Goal: Use online tool/utility: Utilize a website feature to perform a specific function

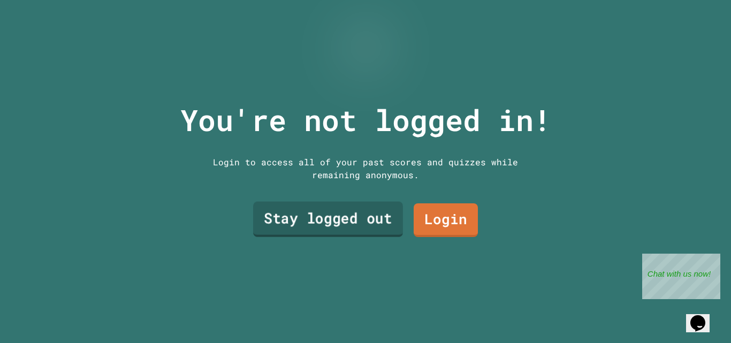
click at [327, 222] on link "Stay logged out" at bounding box center [328, 219] width 150 height 35
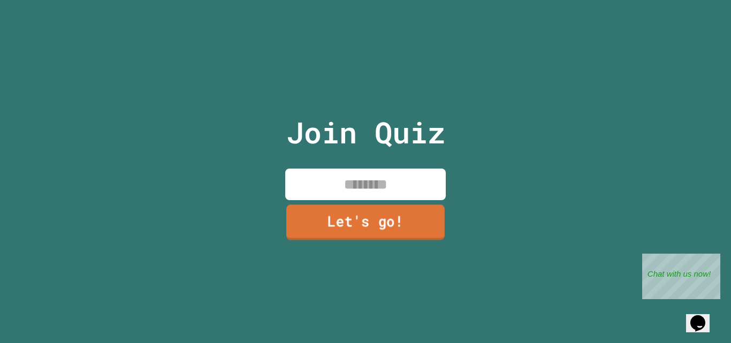
click at [367, 179] on input at bounding box center [365, 185] width 161 height 32
type input "*******"
click at [408, 213] on link "Let's go!" at bounding box center [365, 222] width 158 height 35
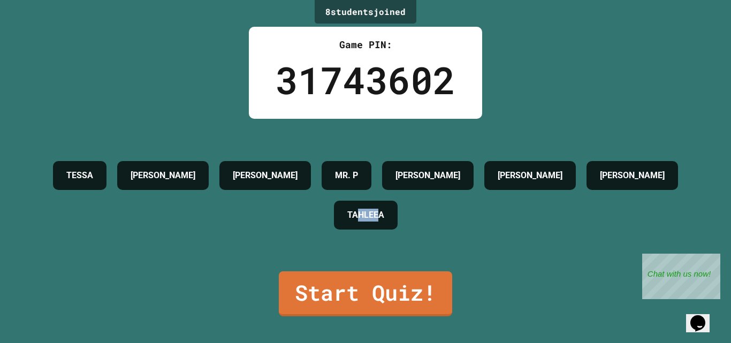
drag, startPoint x: 441, startPoint y: 208, endPoint x: 410, endPoint y: 225, distance: 35.9
click at [384, 222] on h4 "TAHLEEA" at bounding box center [365, 215] width 37 height 13
click at [654, 274] on p "Chat with us now!" at bounding box center [679, 273] width 63 height 9
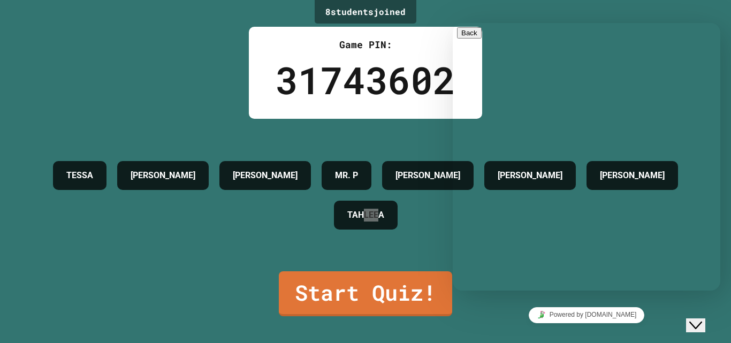
click at [702, 320] on div "Close Chat This icon closes the chat window." at bounding box center [696, 325] width 13 height 13
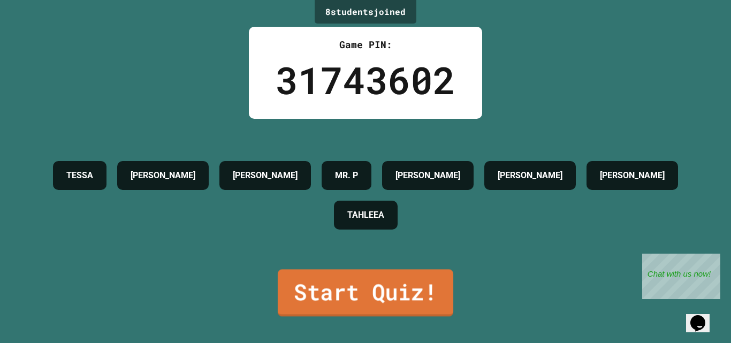
click at [355, 293] on link "Start Quiz!" at bounding box center [366, 292] width 176 height 47
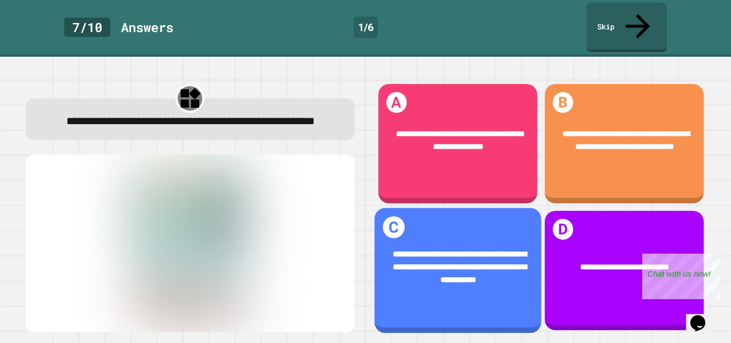
click at [436, 250] on span "**********" at bounding box center [460, 267] width 134 height 34
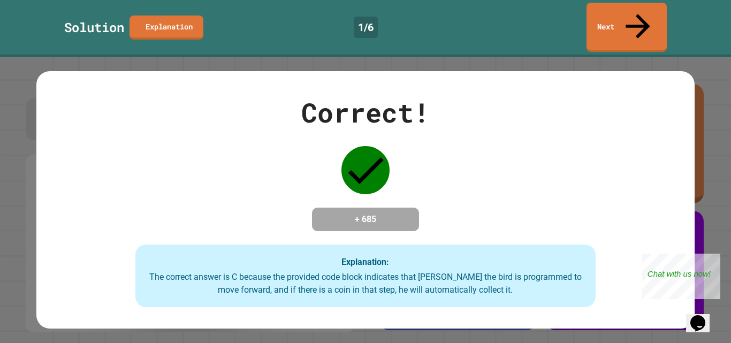
click at [403, 213] on h4 "+ 685" at bounding box center [366, 219] width 86 height 13
drag, startPoint x: 716, startPoint y: 258, endPoint x: 1358, endPoint y: 511, distance: 690.3
click at [716, 258] on div "Close" at bounding box center [712, 260] width 13 height 13
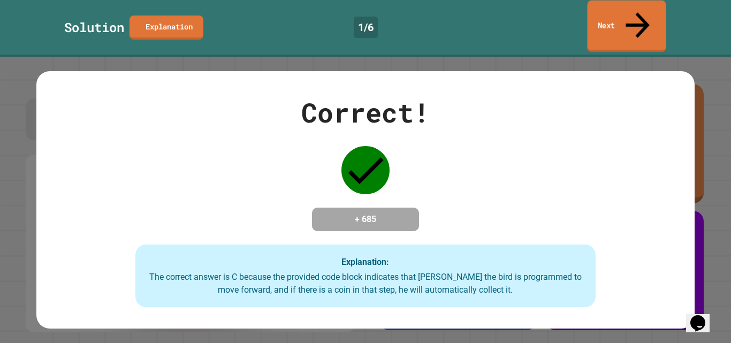
click at [614, 9] on link "Next" at bounding box center [626, 27] width 79 height 52
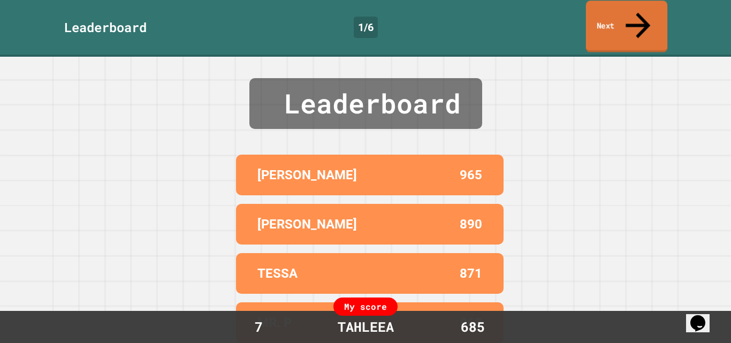
click at [614, 18] on link "Next" at bounding box center [626, 27] width 81 height 52
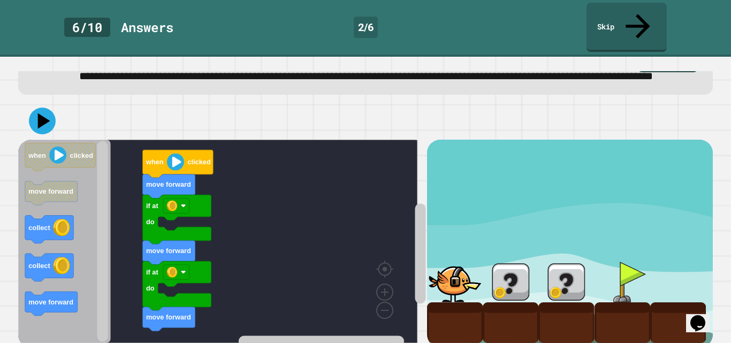
scroll to position [36, 0]
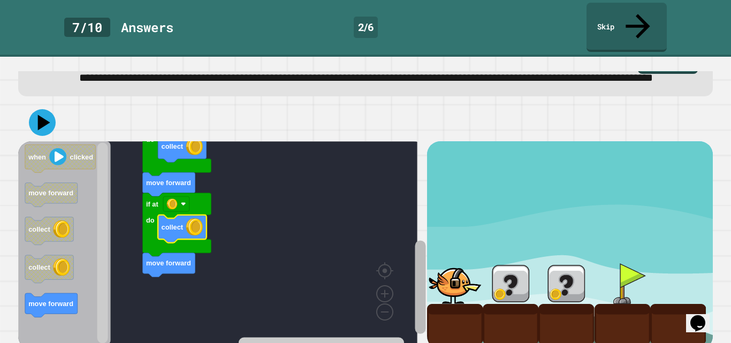
click at [415, 289] on rect "Blockly Workspace" at bounding box center [420, 286] width 11 height 93
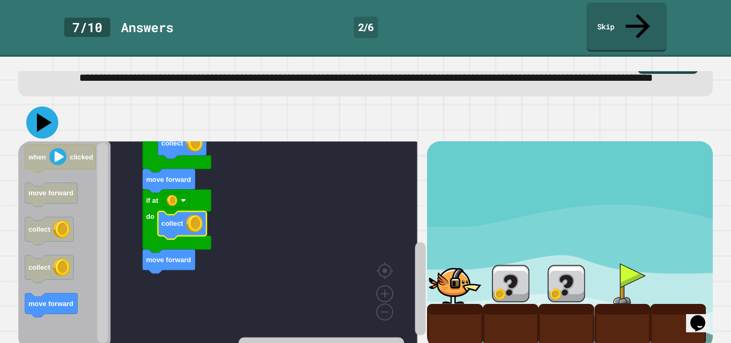
click at [39, 113] on icon at bounding box center [44, 122] width 15 height 19
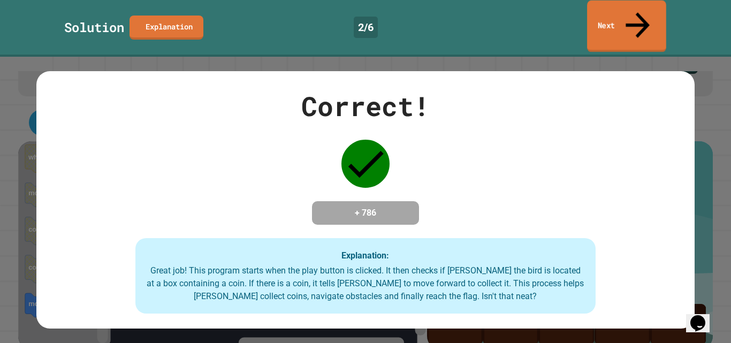
click at [649, 15] on link "Next" at bounding box center [626, 27] width 79 height 52
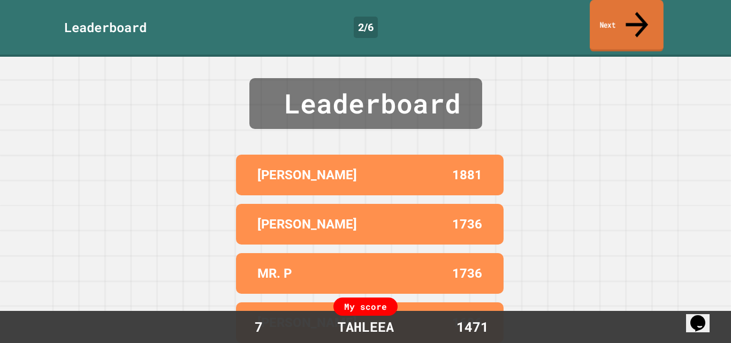
click at [653, 15] on link "Next" at bounding box center [627, 26] width 74 height 52
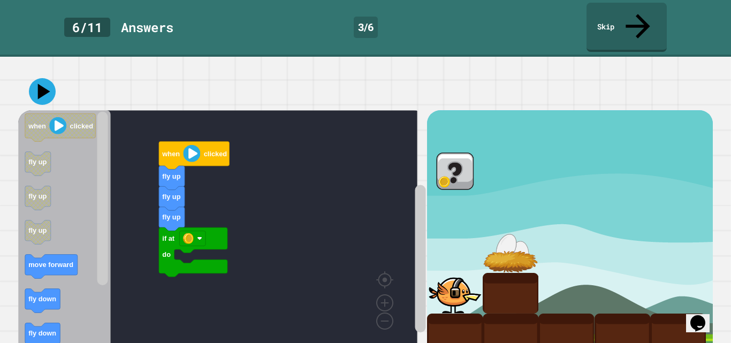
scroll to position [74, 0]
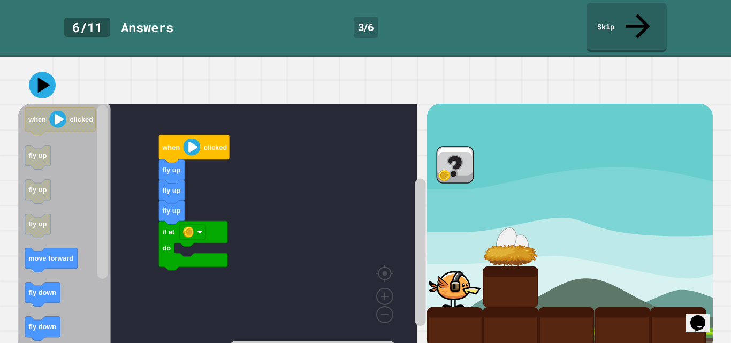
click at [270, 118] on rect "Blockly Workspace" at bounding box center [217, 226] width 399 height 244
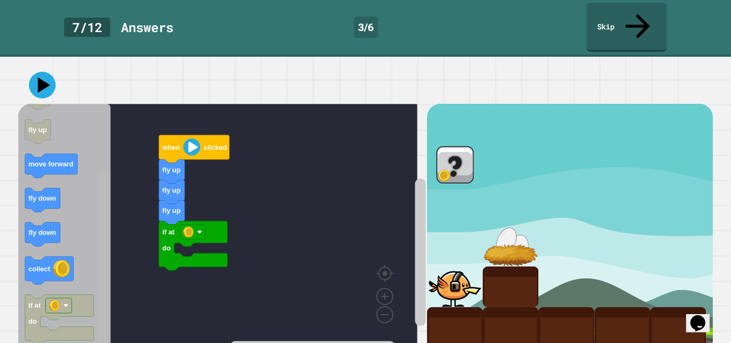
click at [107, 290] on rect "Blockly Workspace" at bounding box center [102, 258] width 11 height 173
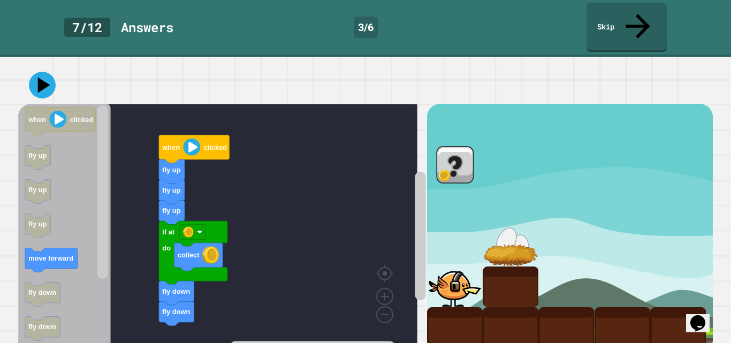
click at [114, 243] on div "fly up if at do collect fly down fly down fly up fly up when clicked when click…" at bounding box center [222, 228] width 408 height 249
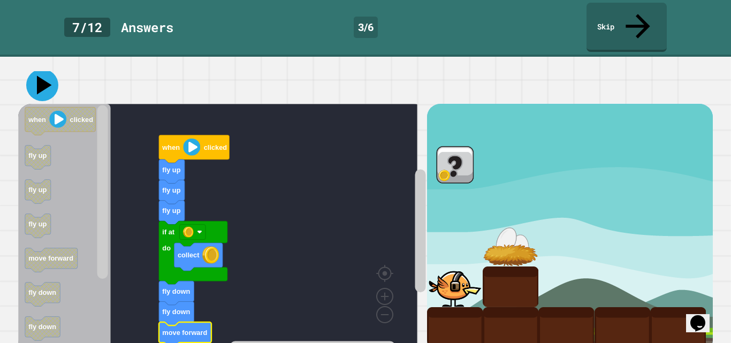
click at [37, 69] on icon at bounding box center [42, 85] width 32 height 32
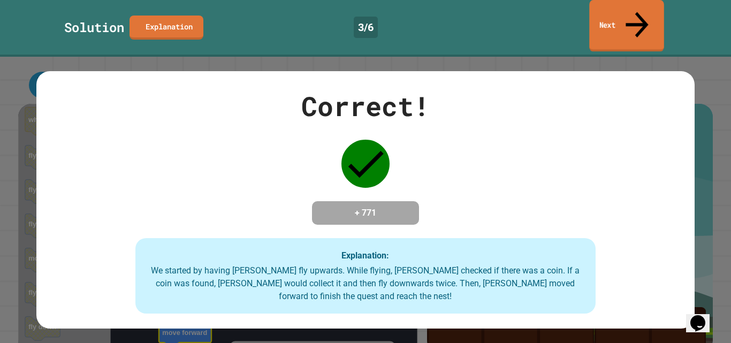
click at [602, 13] on link "Next" at bounding box center [626, 26] width 74 height 52
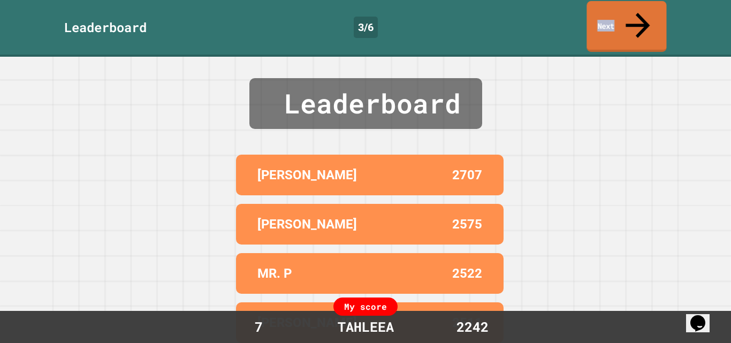
click at [602, 13] on link "Next" at bounding box center [627, 26] width 80 height 51
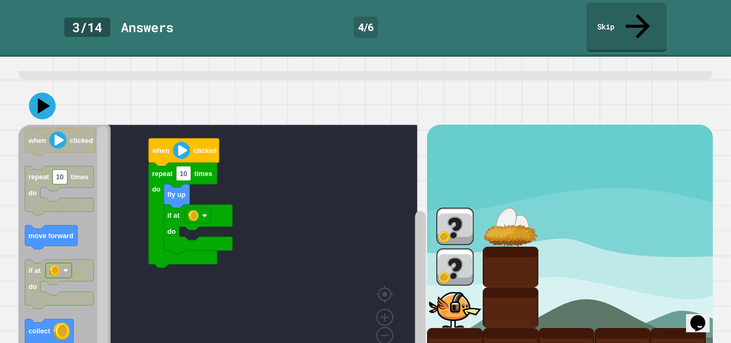
scroll to position [54, 0]
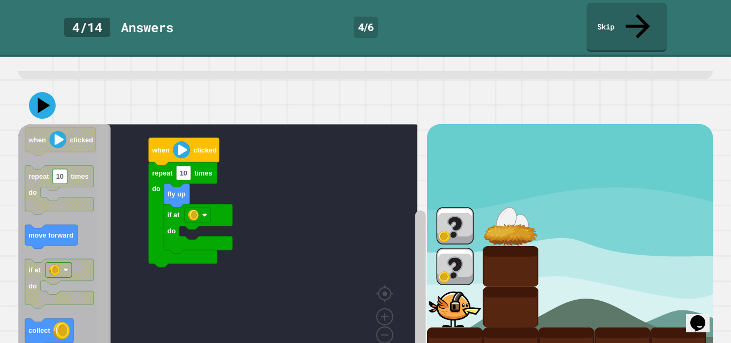
click at [107, 271] on g "Blockly Workspace" at bounding box center [102, 246] width 13 height 241
click at [93, 243] on div "if at do fly up repeat 10 times do when clicked when clicked repeat 10 times do…" at bounding box center [222, 248] width 408 height 249
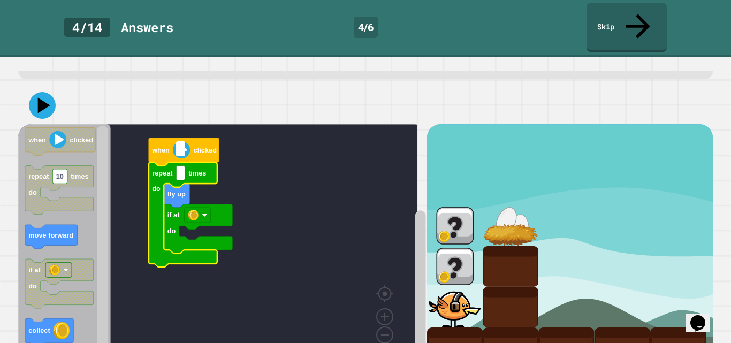
type input "*"
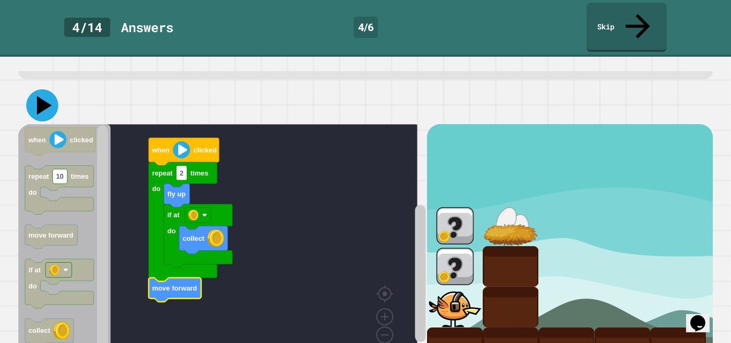
click at [46, 89] on icon at bounding box center [42, 105] width 32 height 32
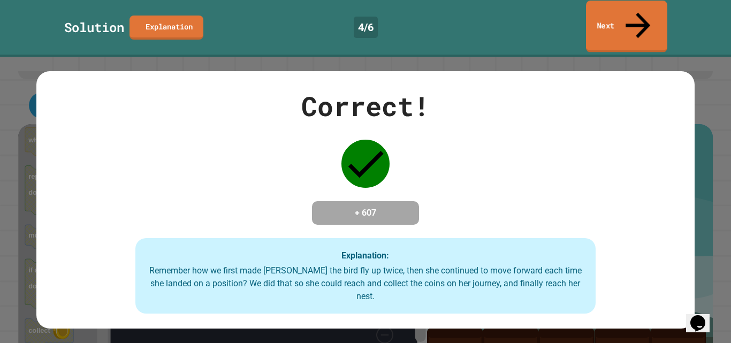
click at [625, 20] on link "Next" at bounding box center [626, 27] width 81 height 52
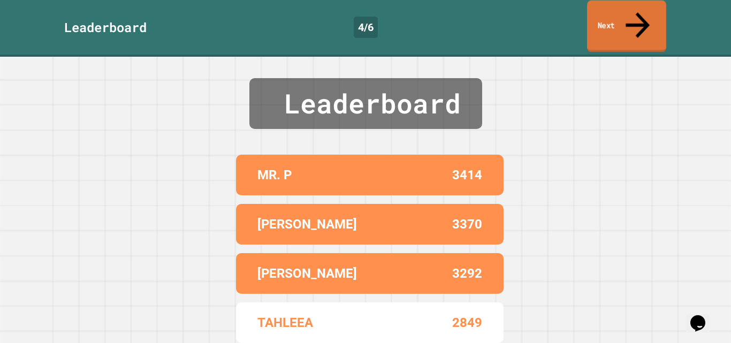
click at [615, 19] on link "Next" at bounding box center [626, 27] width 79 height 52
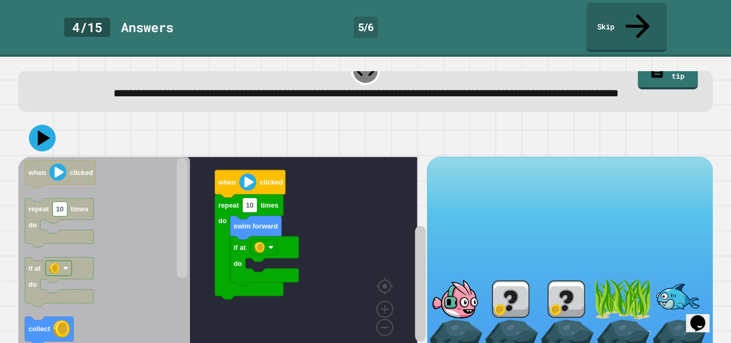
scroll to position [50, 0]
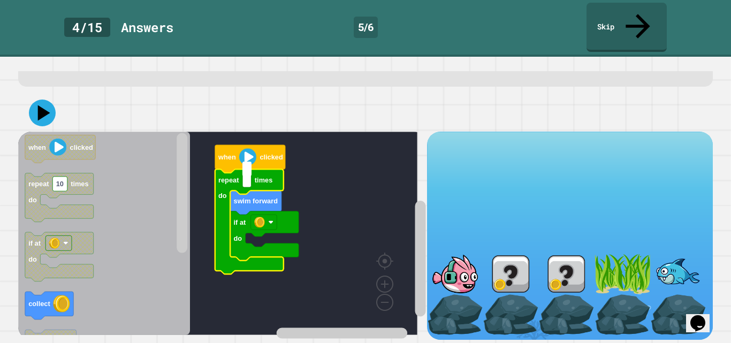
type input "*"
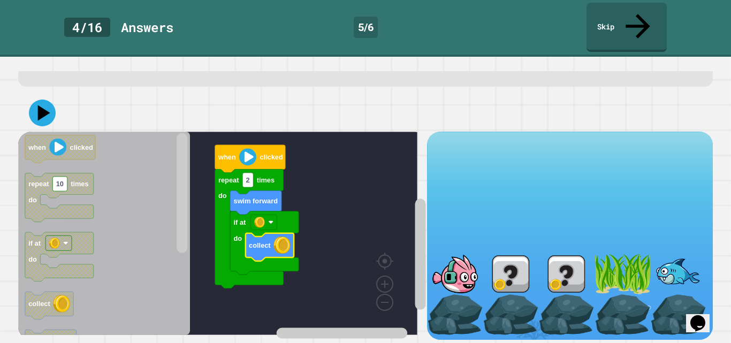
click at [176, 200] on div "when clicked if at do collect swim forward repeat 2 times do when clicked repea…" at bounding box center [222, 236] width 408 height 208
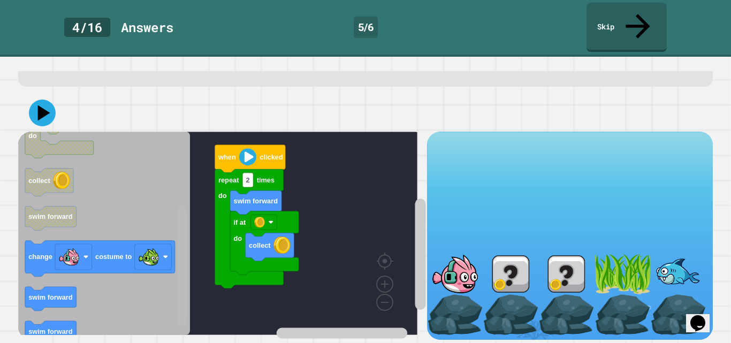
click at [185, 268] on rect "Blockly Workspace" at bounding box center [182, 266] width 11 height 120
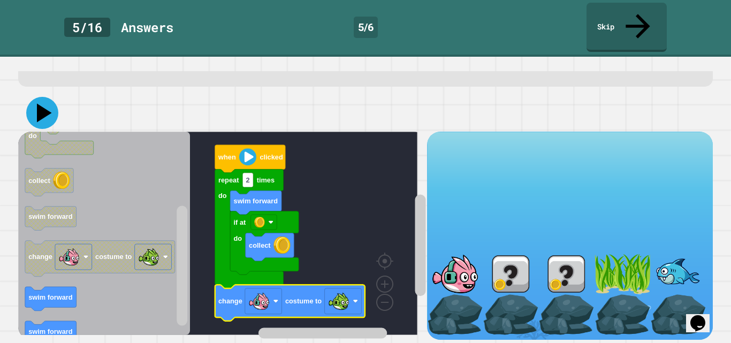
click at [43, 97] on icon at bounding box center [42, 113] width 32 height 32
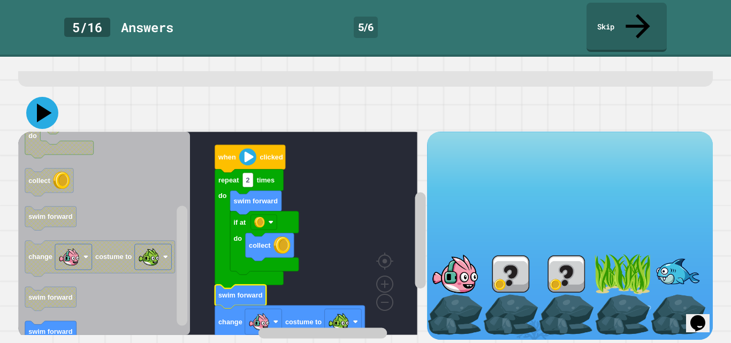
click at [41, 104] on icon at bounding box center [44, 113] width 15 height 19
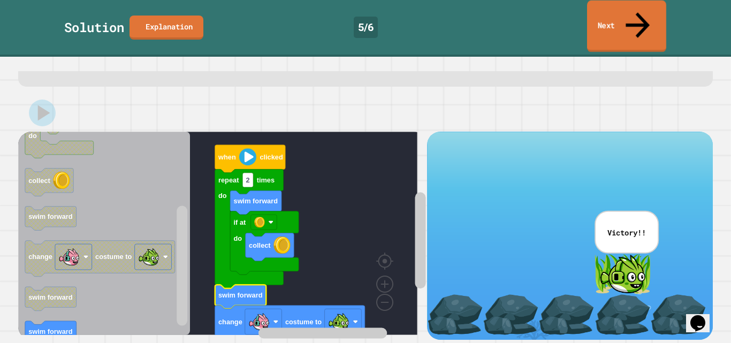
click at [602, 18] on link "Next" at bounding box center [626, 27] width 79 height 52
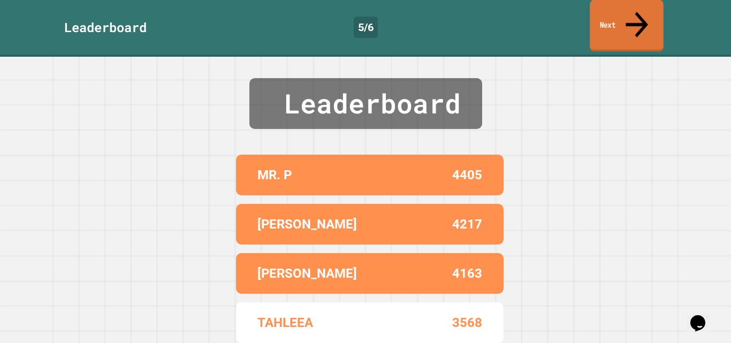
click at [606, 22] on link "Next" at bounding box center [626, 26] width 73 height 52
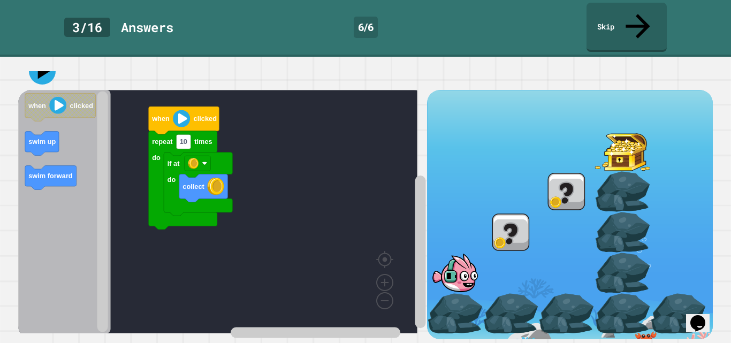
scroll to position [91, 0]
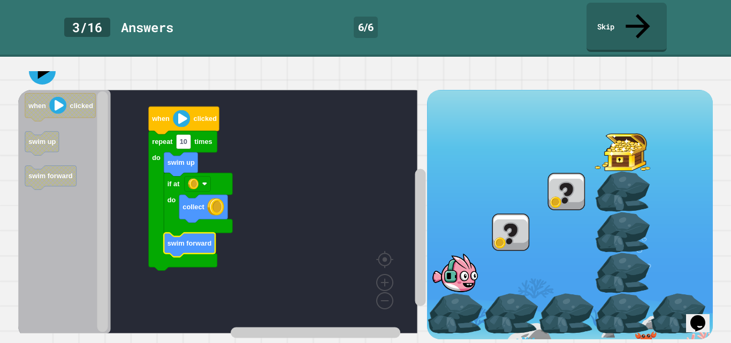
click at [191, 173] on icon "Blockly Workspace" at bounding box center [198, 204] width 69 height 63
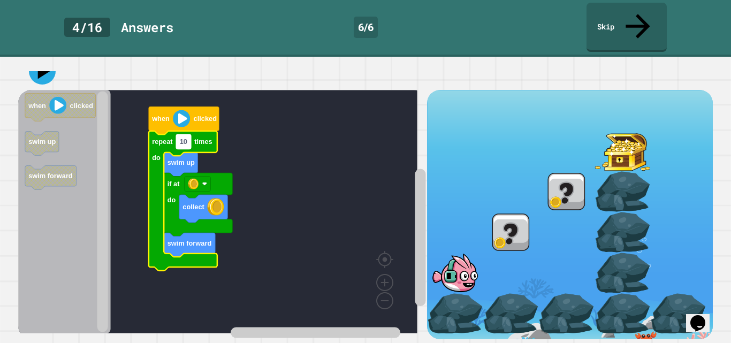
click at [188, 136] on rect "Blockly Workspace" at bounding box center [183, 141] width 15 height 14
type input "*"
click at [44, 62] on icon at bounding box center [44, 71] width 14 height 18
click at [118, 188] on div "when clicked repeat 3 times do swim up collect if at do swim forward when click…" at bounding box center [222, 214] width 408 height 249
click at [182, 142] on icon "Blockly Workspace" at bounding box center [183, 201] width 69 height 140
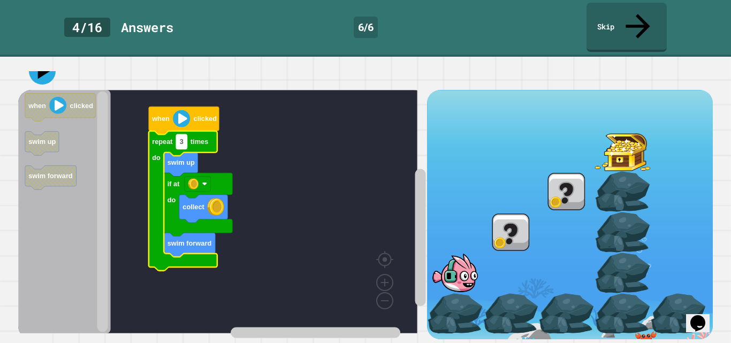
click at [182, 138] on text "3" at bounding box center [182, 142] width 4 height 8
type input "*"
click at [44, 62] on icon at bounding box center [44, 71] width 15 height 19
click at [187, 134] on rect "Blockly Workspace" at bounding box center [181, 141] width 11 height 14
type input "*"
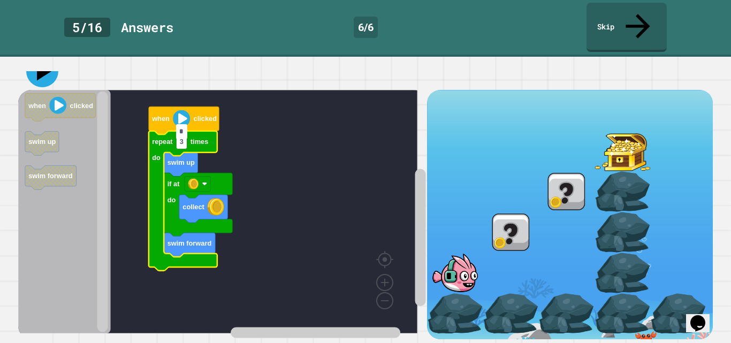
click at [43, 62] on icon at bounding box center [44, 71] width 15 height 19
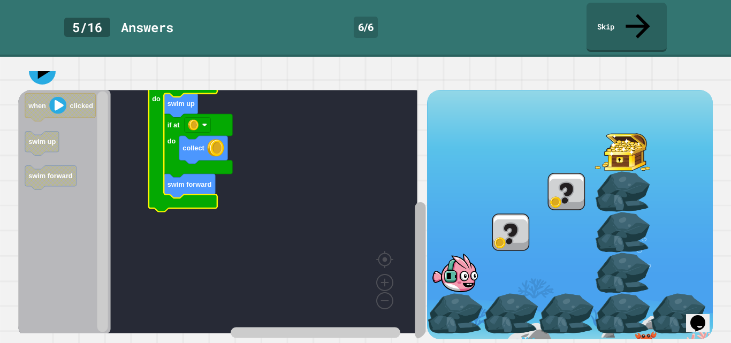
click at [415, 289] on rect "Blockly Workspace" at bounding box center [420, 270] width 11 height 137
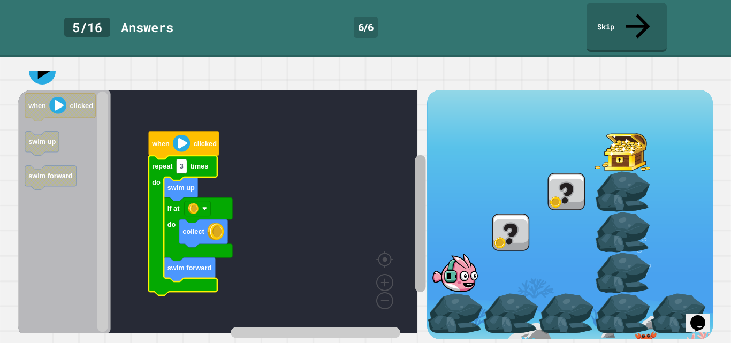
click at [399, 244] on div "when clicked repeat 3 times do swim up collect if at do swim forward when click…" at bounding box center [222, 214] width 408 height 249
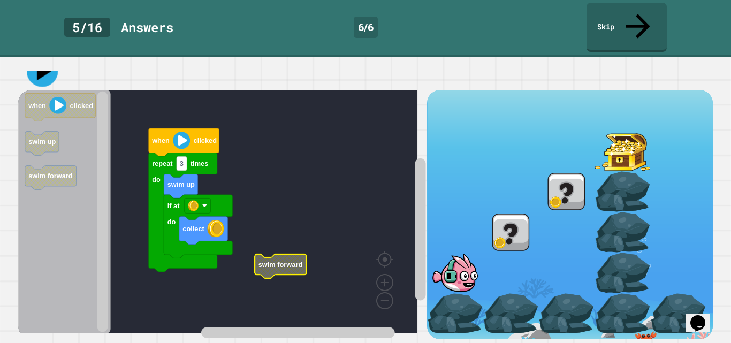
click at [51, 56] on icon at bounding box center [43, 72] width 32 height 32
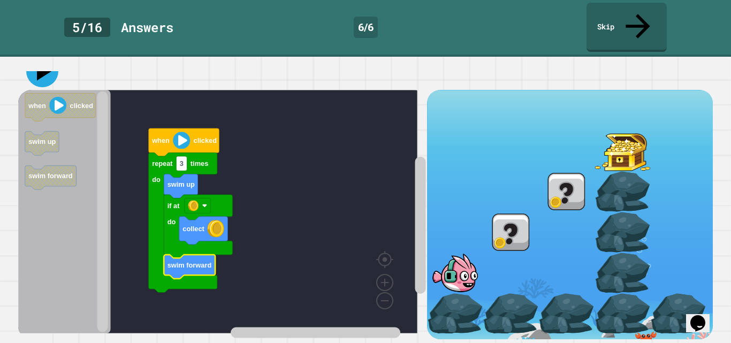
click at [50, 63] on icon at bounding box center [42, 71] width 32 height 32
click at [199, 202] on rect "Blockly Workspace" at bounding box center [198, 205] width 26 height 15
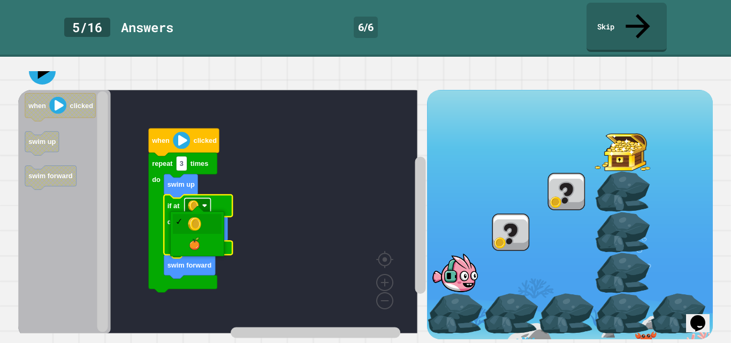
click at [200, 198] on rect "Blockly Workspace" at bounding box center [198, 205] width 26 height 15
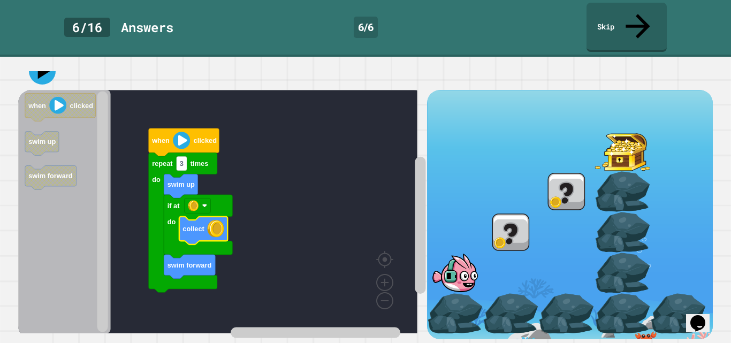
click at [412, 270] on div "when clicked repeat 3 times do swim up if at do swim forward collect when click…" at bounding box center [222, 214] width 408 height 249
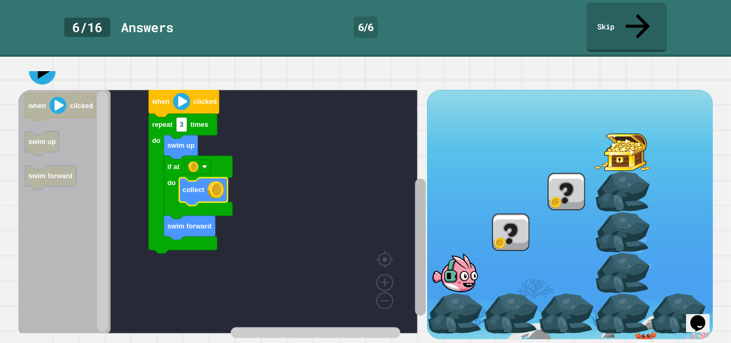
click at [415, 285] on rect "Blockly Workspace" at bounding box center [420, 247] width 11 height 137
